Goal: Transaction & Acquisition: Register for event/course

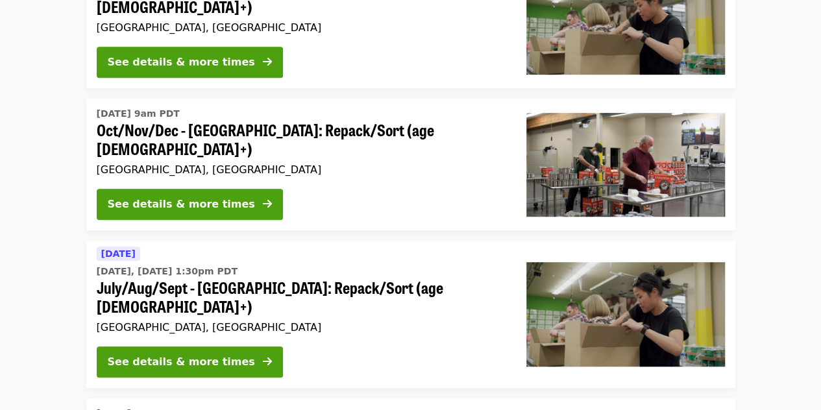
scroll to position [353, 0]
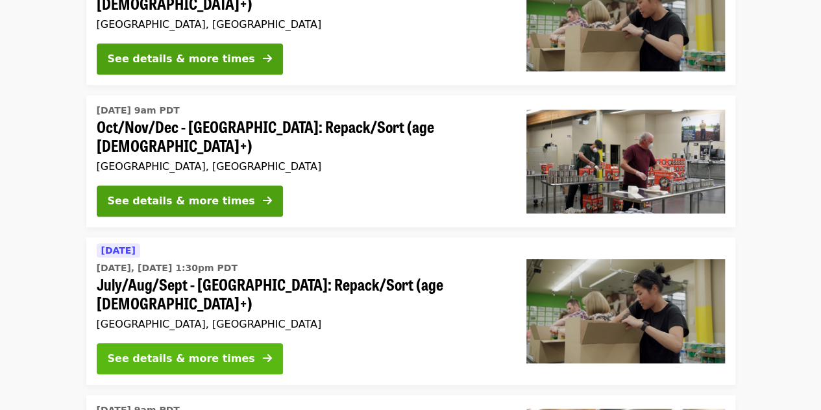
click at [227, 343] on button "See details & more times" at bounding box center [190, 358] width 186 height 31
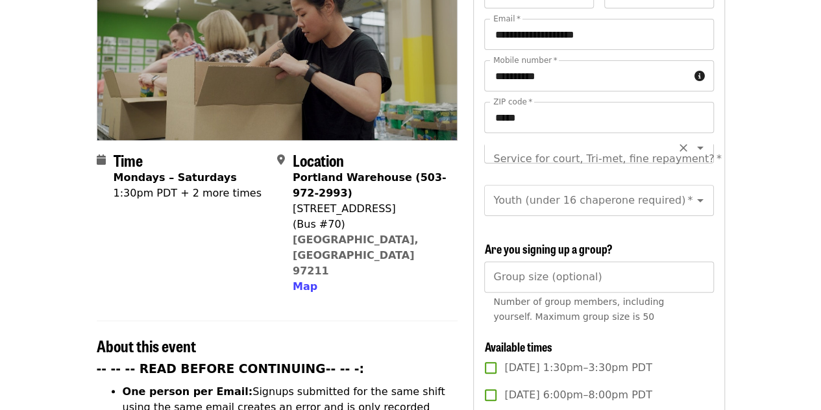
scroll to position [14, 0]
click at [662, 144] on div "Service for court, Tri-met, fine repayment? *" at bounding box center [598, 159] width 229 height 31
click at [674, 118] on div "**********" at bounding box center [598, 101] width 229 height 83
click at [693, 151] on icon "Open" at bounding box center [701, 159] width 16 height 16
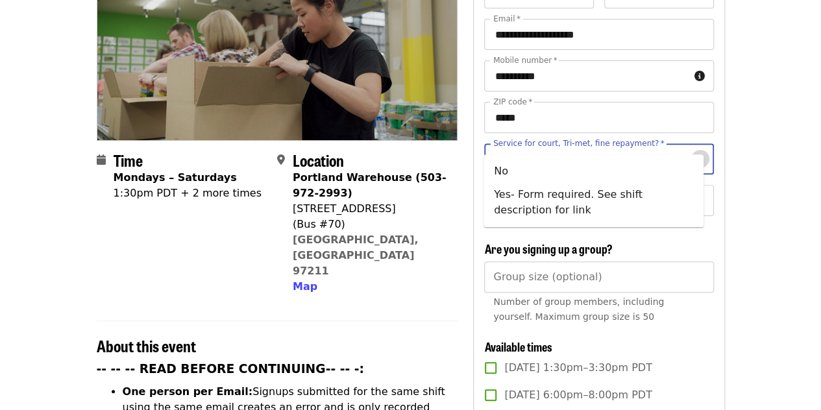
click at [693, 151] on icon "Close" at bounding box center [701, 159] width 16 height 16
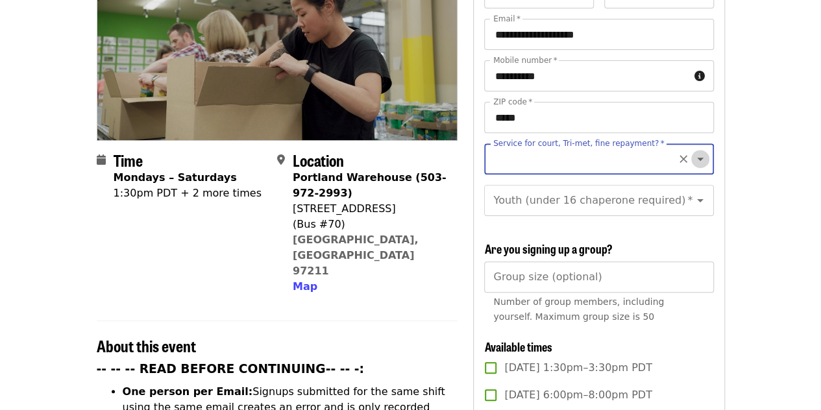
click at [693, 151] on icon "Open" at bounding box center [701, 159] width 16 height 16
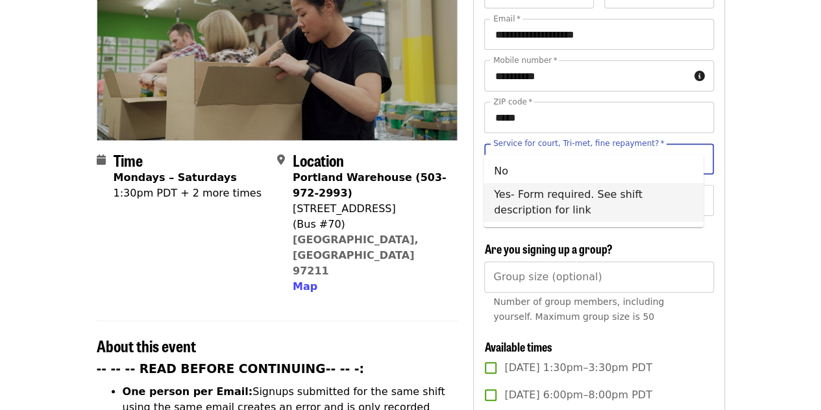
click at [675, 199] on li "Yes- Form required. See shift description for link" at bounding box center [594, 202] width 220 height 39
type input "**********"
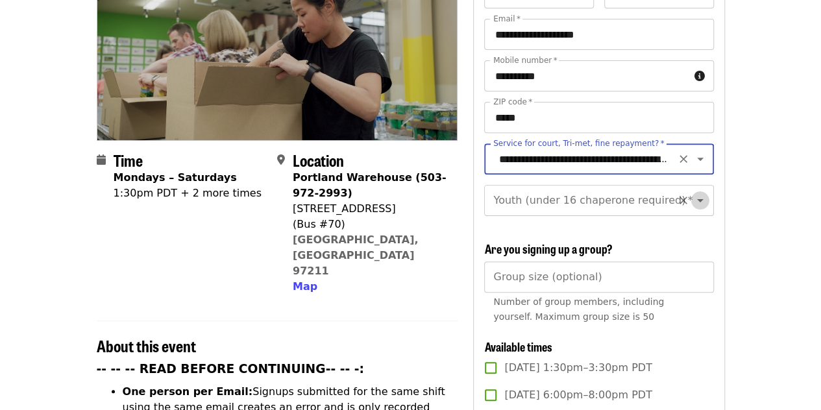
click at [696, 193] on icon "Open" at bounding box center [701, 201] width 16 height 16
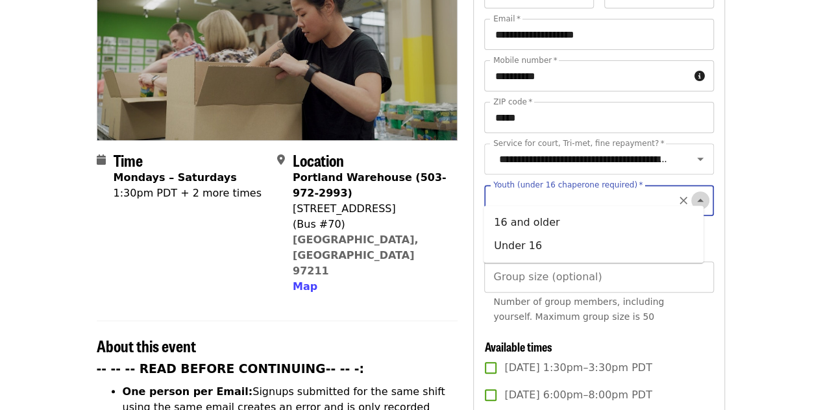
click at [697, 199] on icon "Close" at bounding box center [700, 200] width 6 height 3
click at [697, 193] on icon "Open" at bounding box center [701, 201] width 16 height 16
click at [697, 193] on icon "Close" at bounding box center [701, 201] width 16 height 16
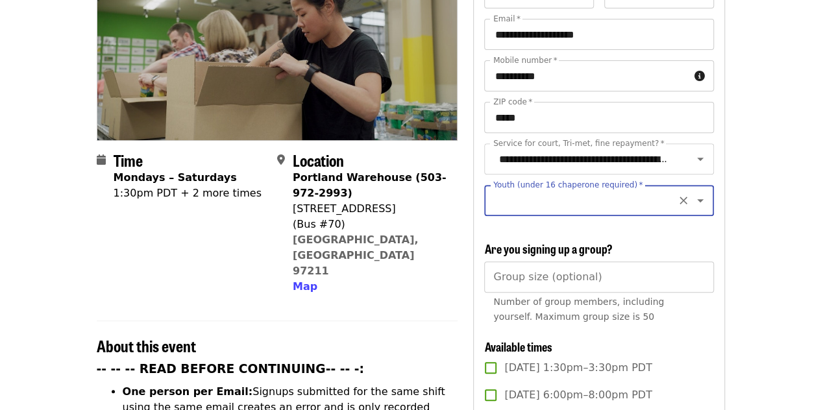
click at [696, 193] on icon "Open" at bounding box center [701, 201] width 16 height 16
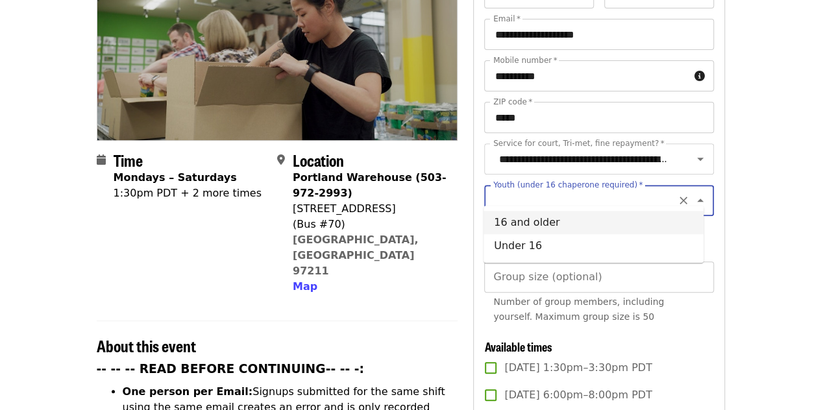
click at [681, 219] on li "16 and older" at bounding box center [594, 222] width 220 height 23
type input "**********"
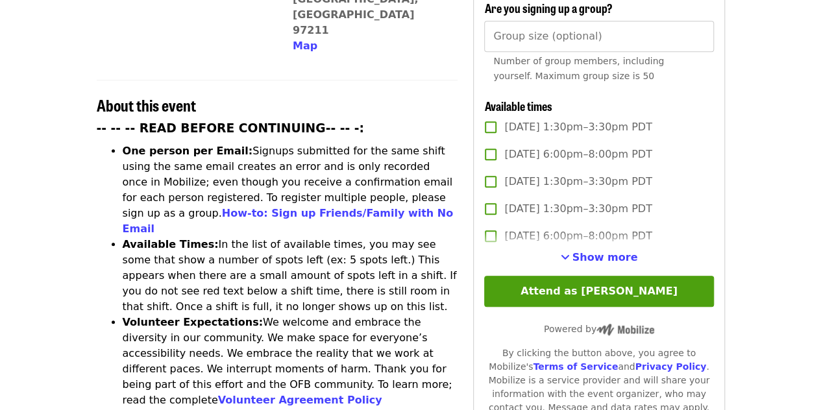
scroll to position [392, 0]
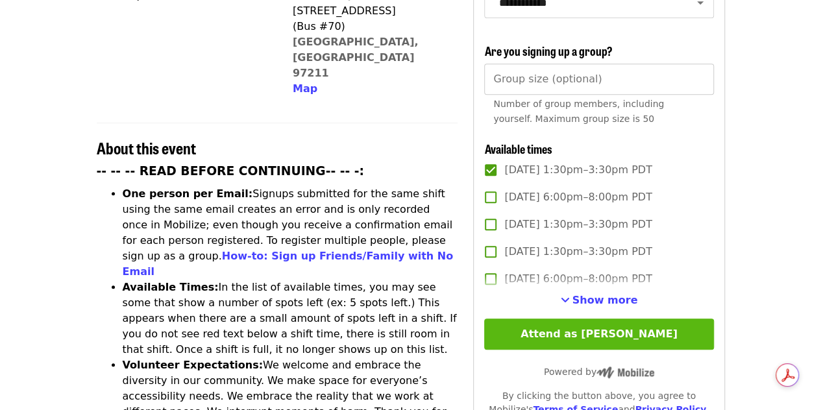
click at [587, 329] on button "Attend as [PERSON_NAME]" at bounding box center [598, 334] width 229 height 31
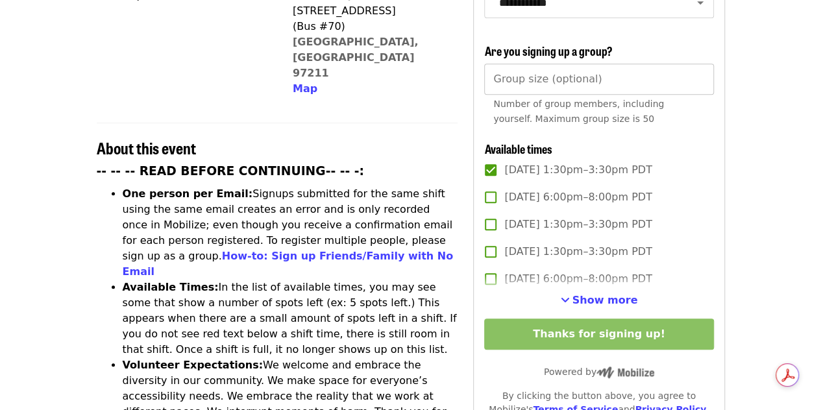
click at [536, 64] on div "Group size (optional) Group size (optional) Number of group members, including …" at bounding box center [598, 98] width 229 height 68
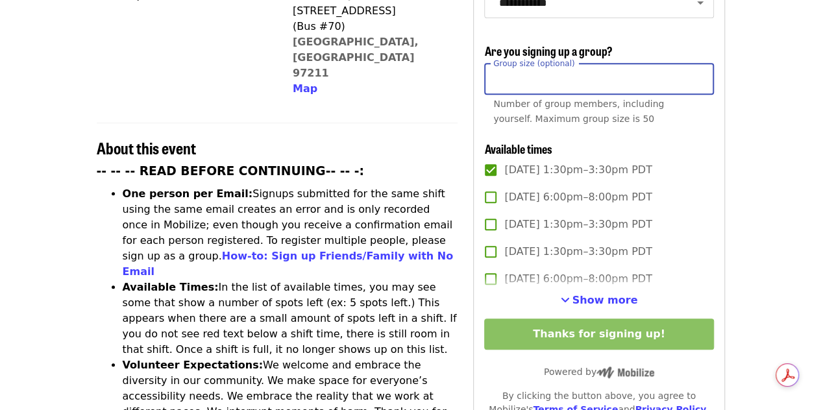
type input "*"
click at [700, 75] on input "*" at bounding box center [598, 79] width 229 height 31
